Goal: Check status: Check status

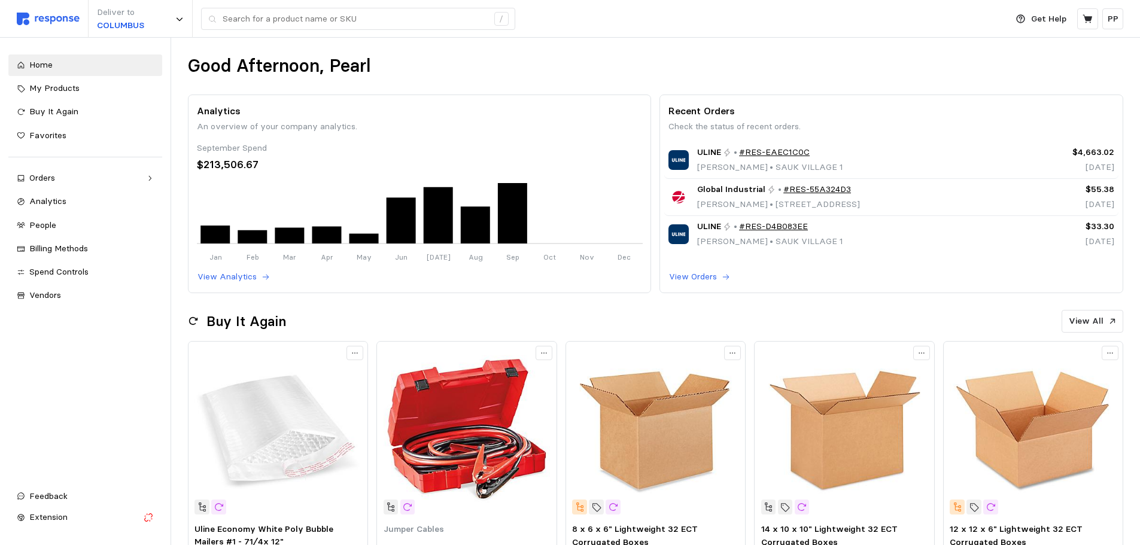
scroll to position [141, 0]
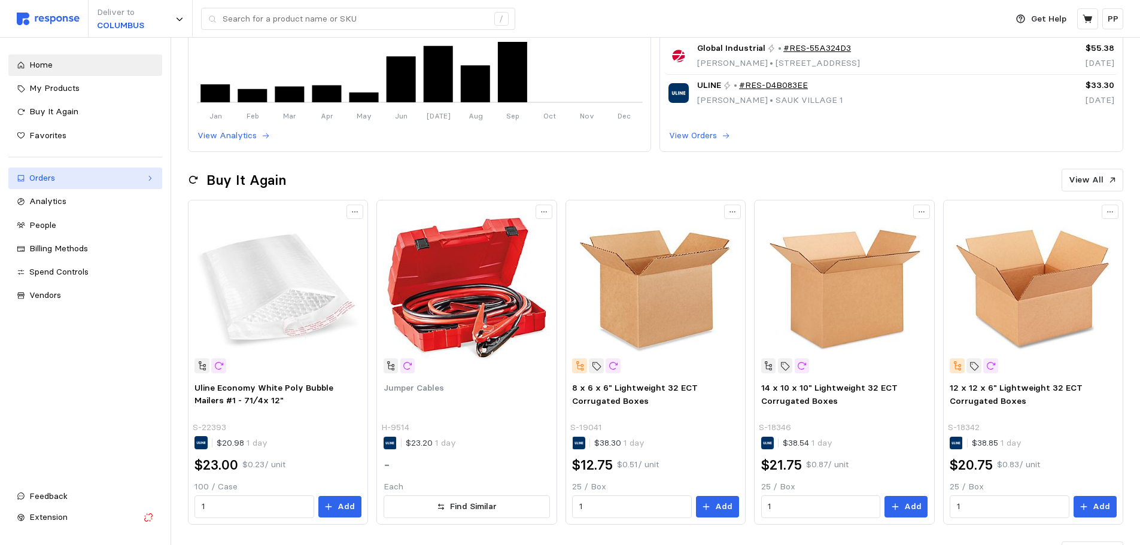
click at [68, 182] on div "Orders" at bounding box center [85, 178] width 112 height 13
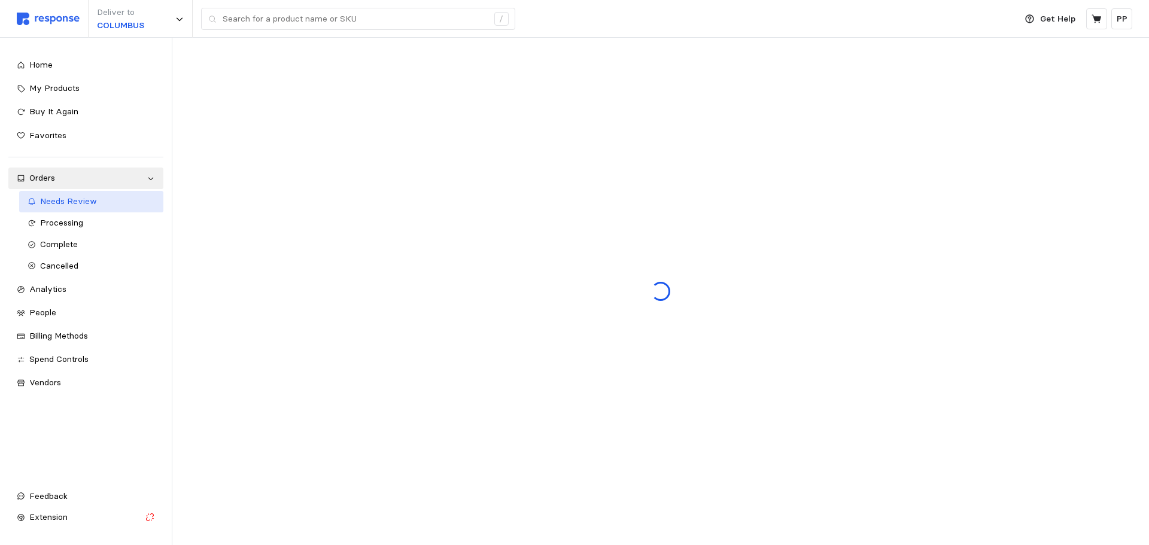
click at [88, 194] on link "Needs Review" at bounding box center [91, 202] width 145 height 22
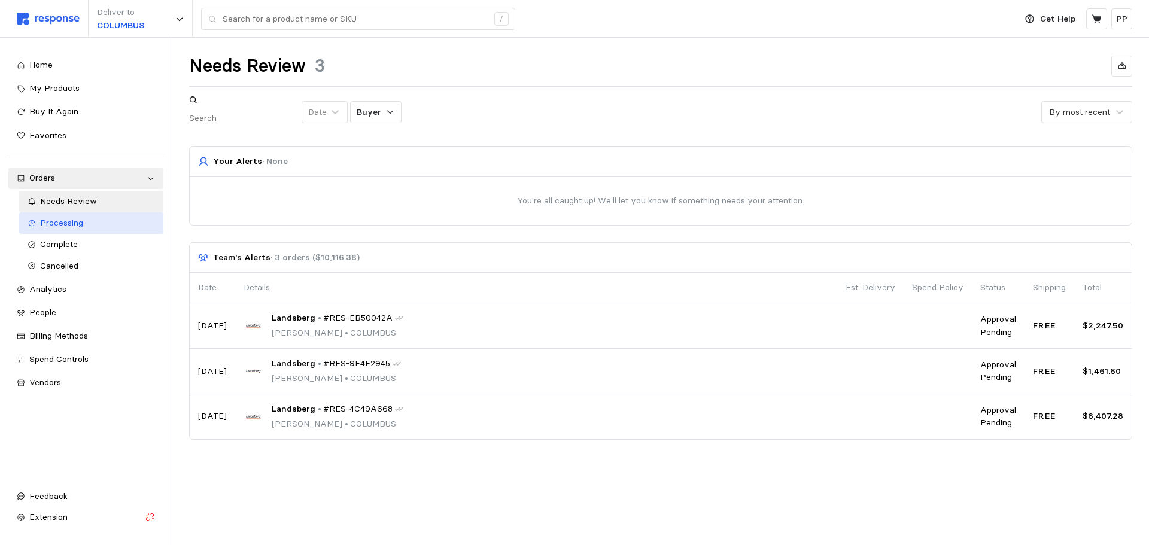
click at [87, 221] on div "Processing" at bounding box center [97, 223] width 115 height 13
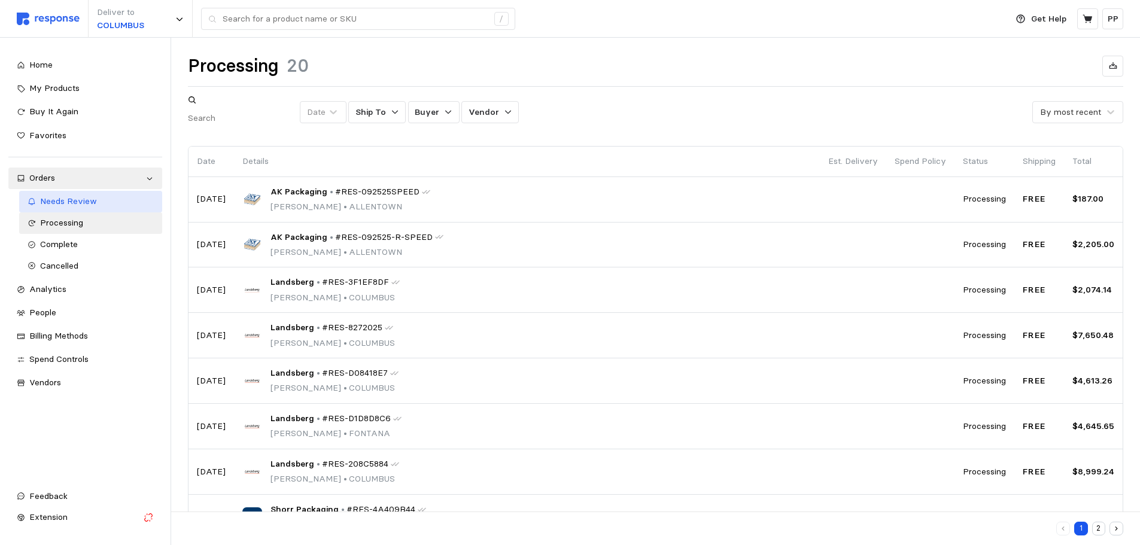
click at [102, 197] on div "Needs Review" at bounding box center [97, 201] width 114 height 13
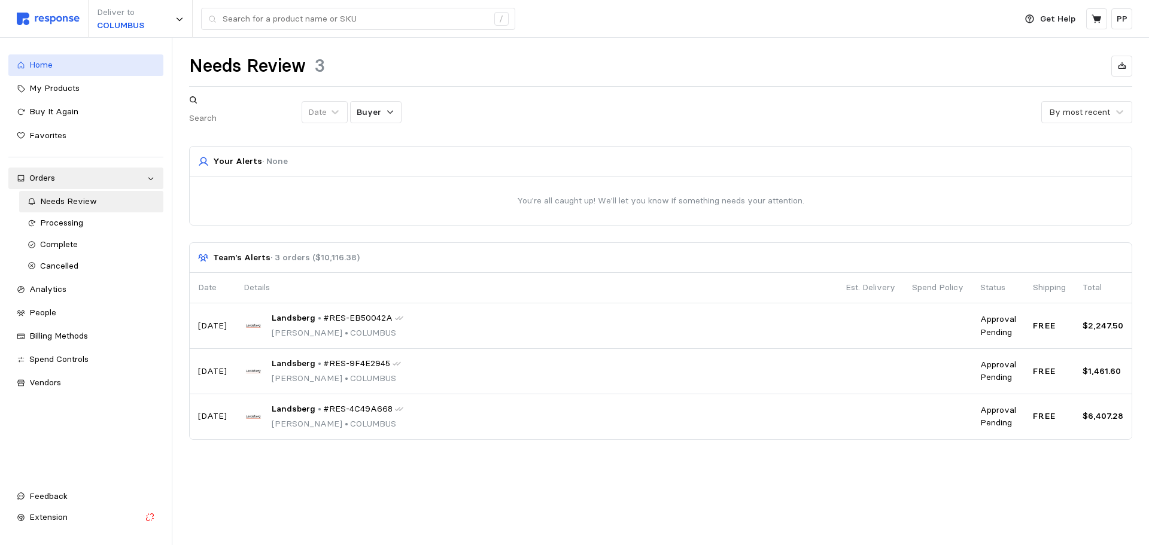
click at [88, 63] on div "Home" at bounding box center [92, 65] width 126 height 13
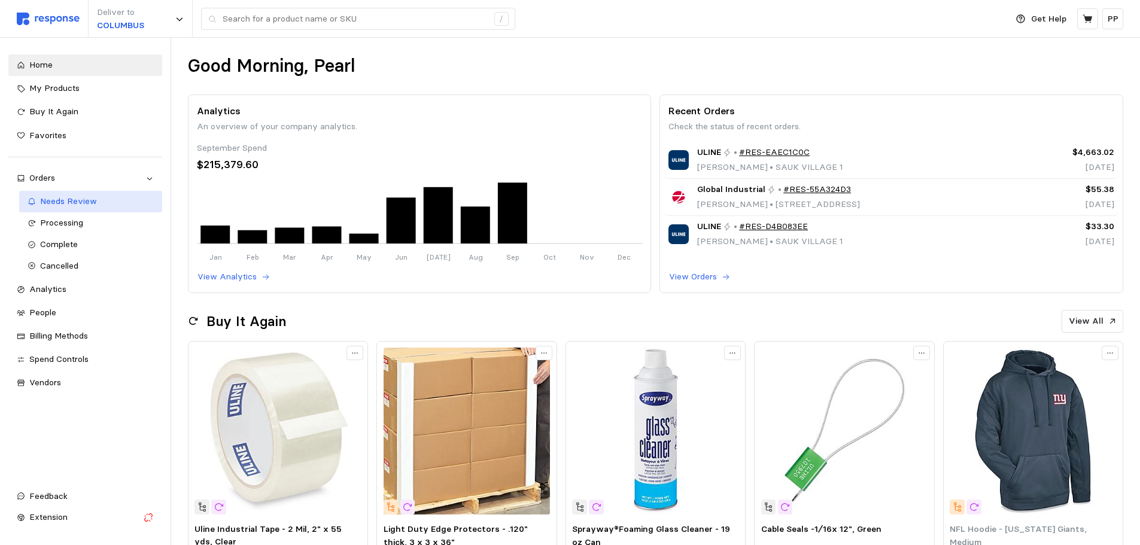
click at [74, 193] on link "Needs Review" at bounding box center [90, 202] width 143 height 22
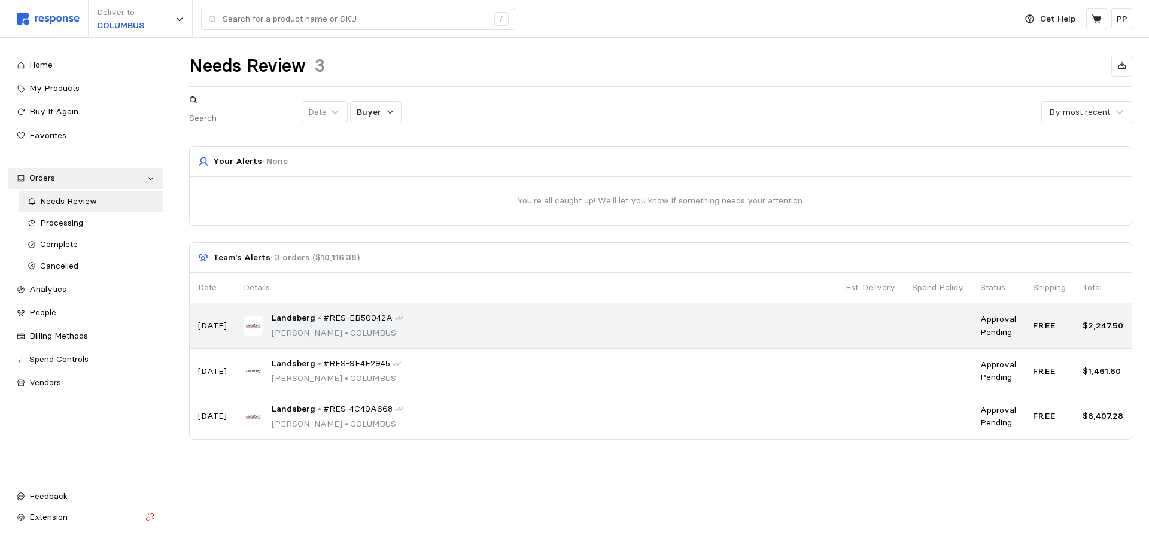
click at [453, 312] on div "Landsberg • #RES-EB50042A [PERSON_NAME] • [GEOGRAPHIC_DATA]" at bounding box center [535, 326] width 585 height 28
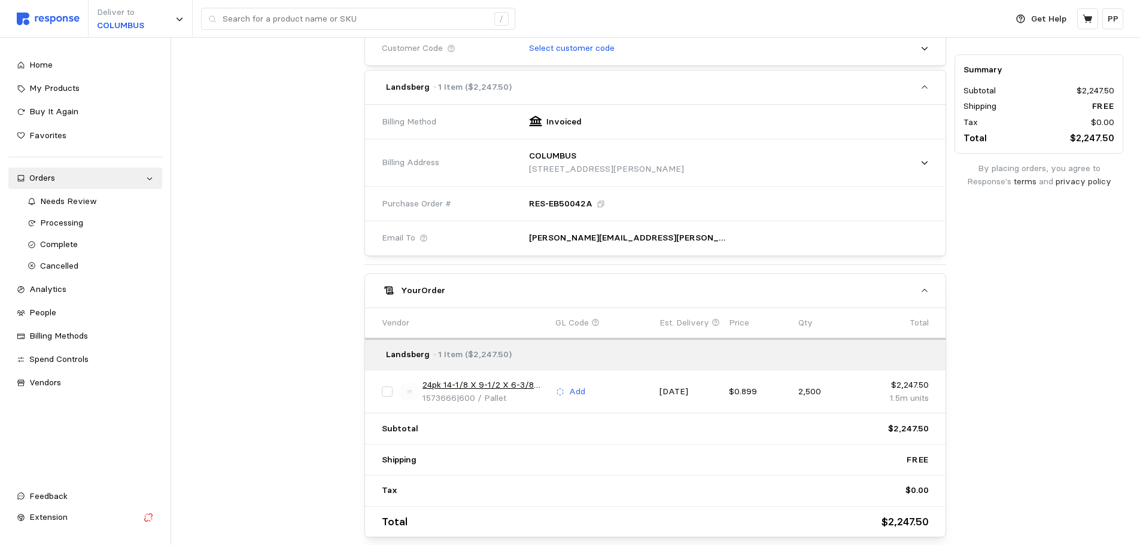
scroll to position [473, 0]
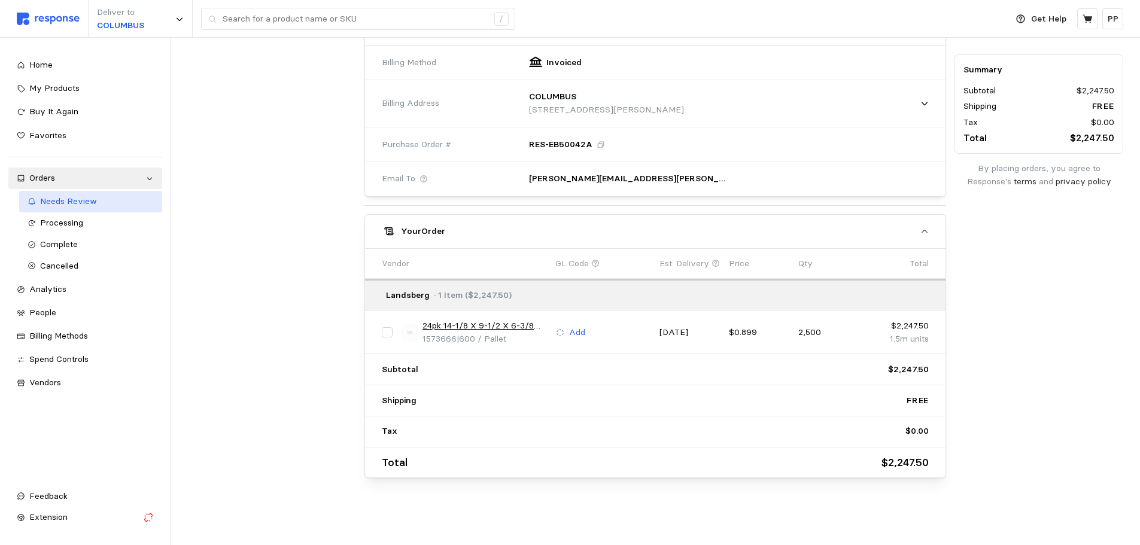
click at [85, 200] on span "Needs Review" at bounding box center [68, 201] width 57 height 11
